Goal: Task Accomplishment & Management: Complete application form

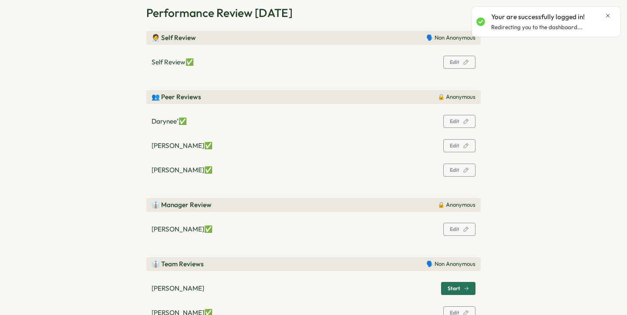
scroll to position [105, 0]
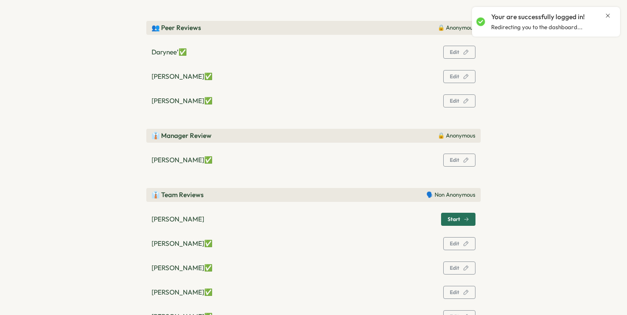
click at [464, 219] on icon "button" at bounding box center [466, 219] width 5 height 5
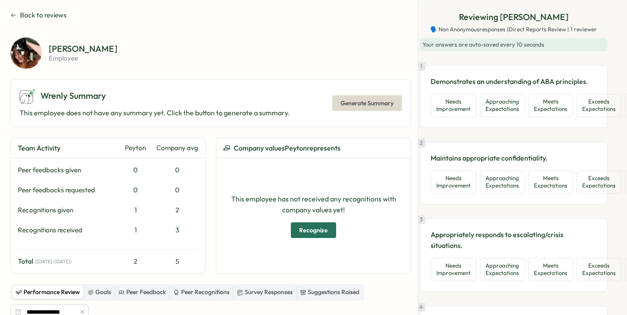
scroll to position [0, 0]
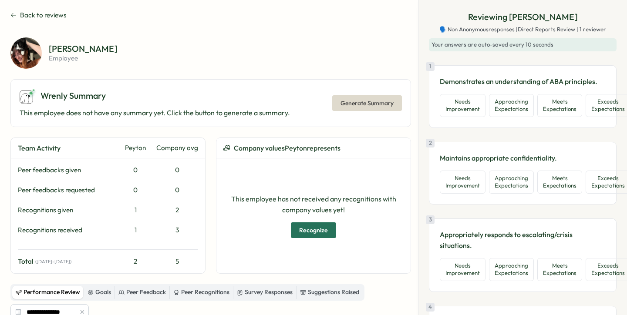
click at [37, 11] on span "Back to reviews" at bounding box center [43, 15] width 47 height 10
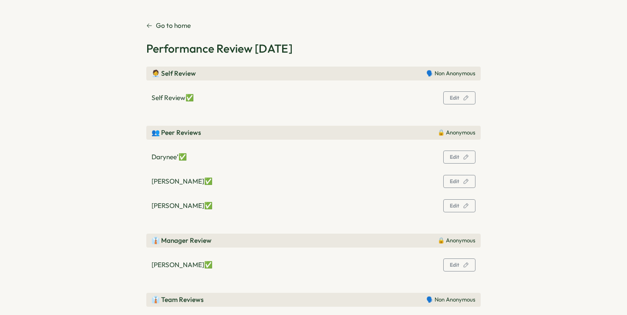
click at [156, 25] on p "Go to home" at bounding box center [173, 26] width 35 height 10
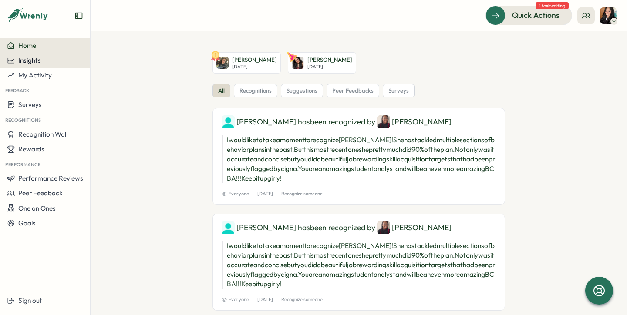
click at [40, 62] on span "Insights" at bounding box center [29, 60] width 23 height 8
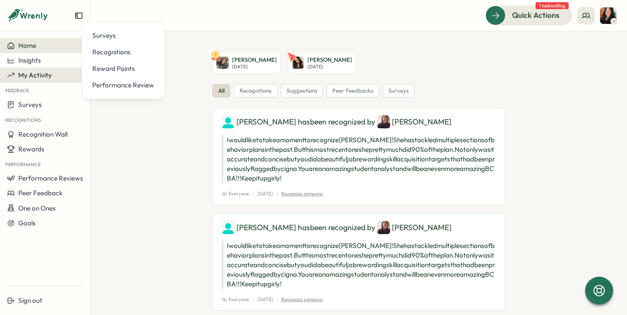
click at [35, 78] on span "My Activity" at bounding box center [35, 75] width 34 height 8
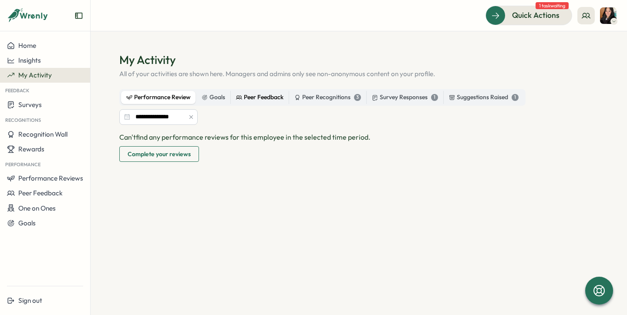
click at [260, 101] on div "Peer Feedback" at bounding box center [259, 98] width 47 height 10
click at [40, 18] on icon at bounding box center [34, 16] width 29 height 7
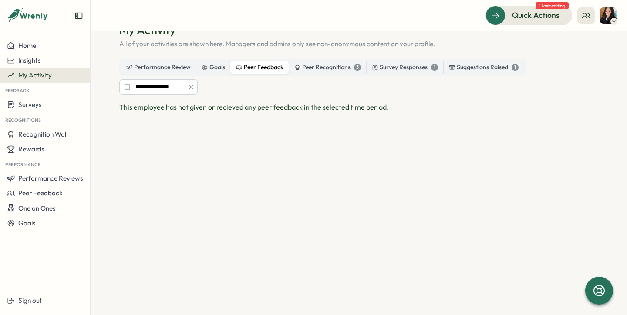
scroll to position [34, 0]
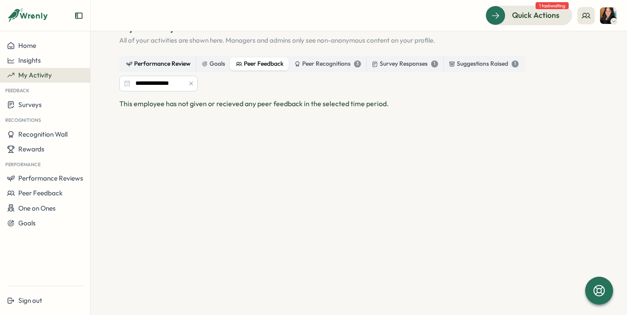
click at [135, 64] on div "Performance Review" at bounding box center [158, 64] width 64 height 10
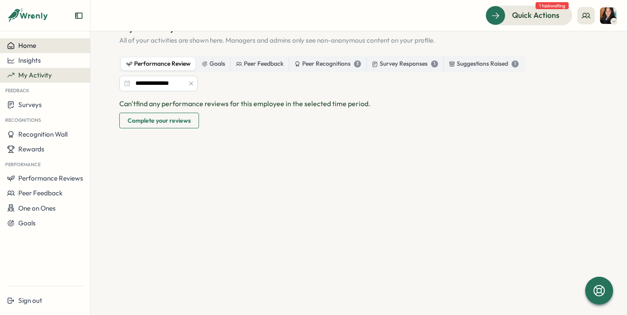
click at [53, 48] on div "Home" at bounding box center [45, 46] width 76 height 8
